Goal: Task Accomplishment & Management: Manage account settings

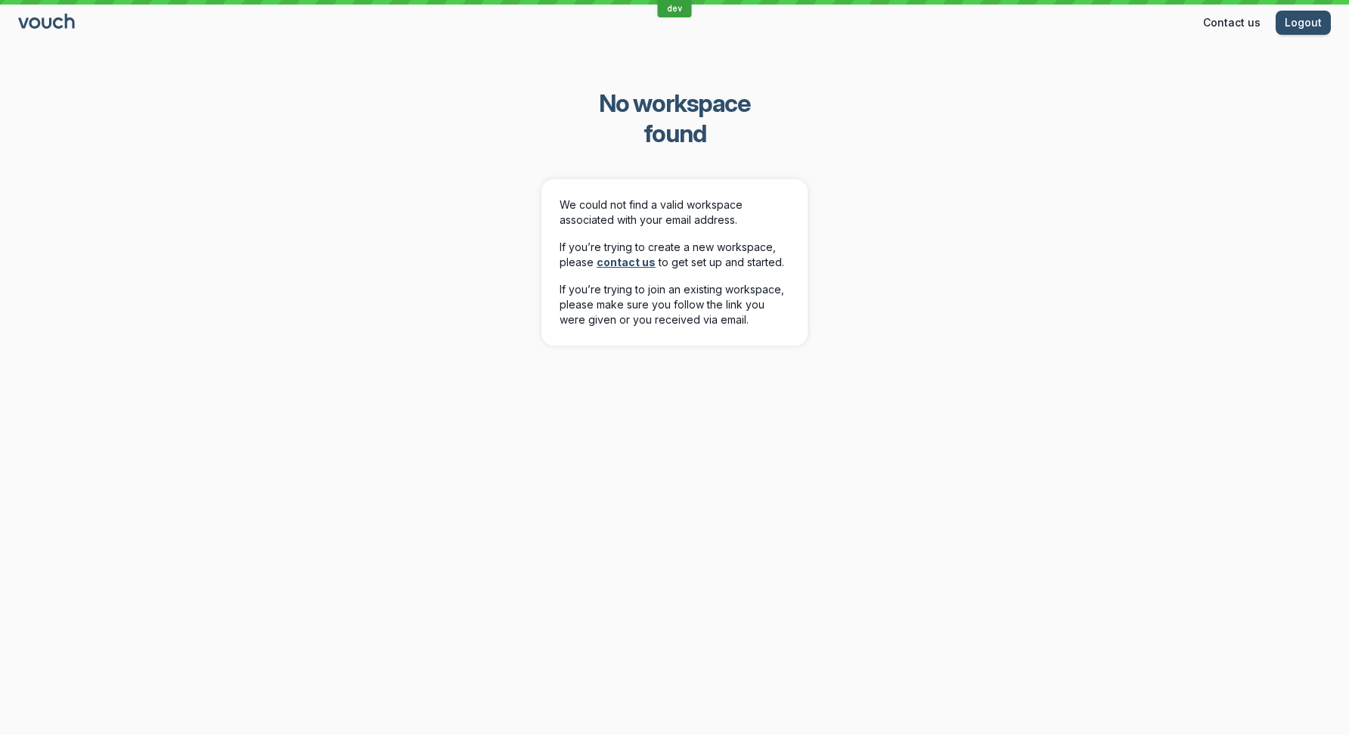
click at [60, 27] on icon "Go to sign in" at bounding box center [47, 22] width 59 height 16
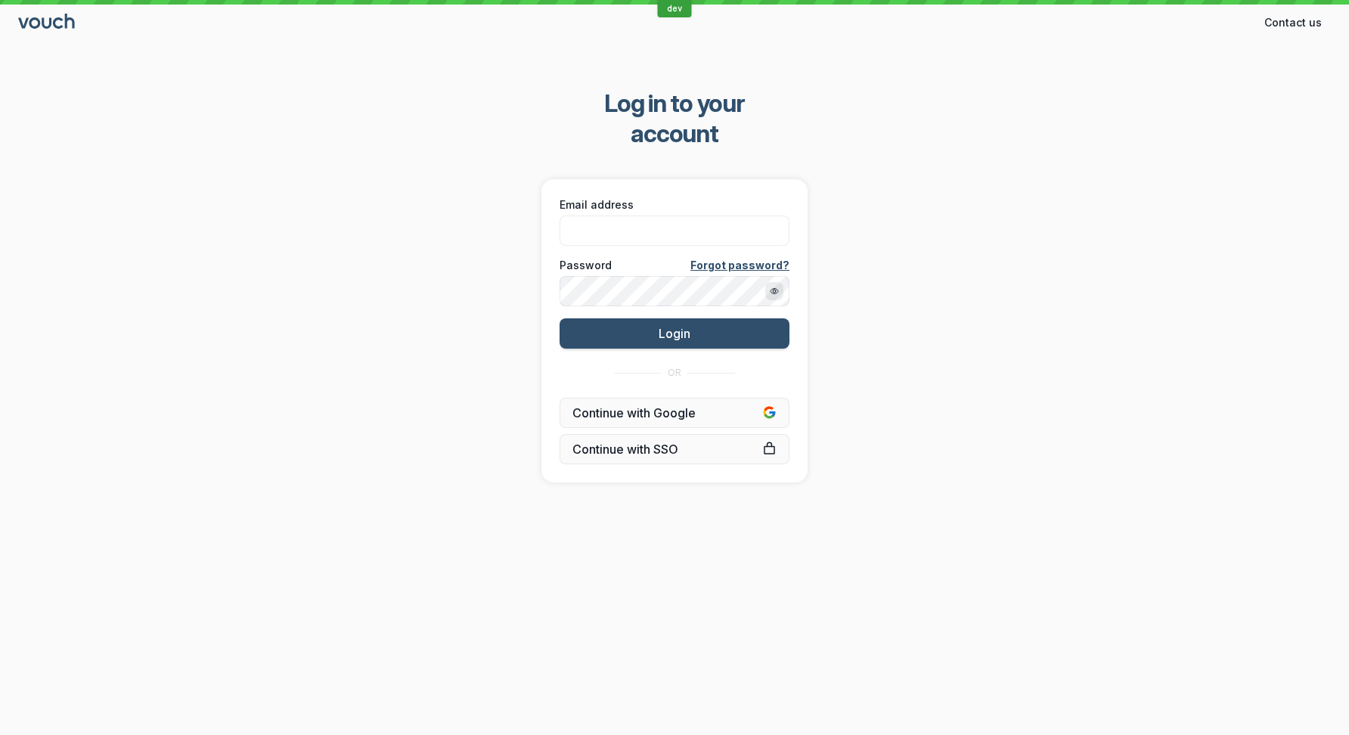
click at [366, 197] on div "Log in to your account Email address Password Forgot password? Login OR Continu…" at bounding box center [674, 285] width 1349 height 442
click at [600, 405] on span "Continue with Google" at bounding box center [674, 412] width 204 height 15
